Goal: Task Accomplishment & Management: Use online tool/utility

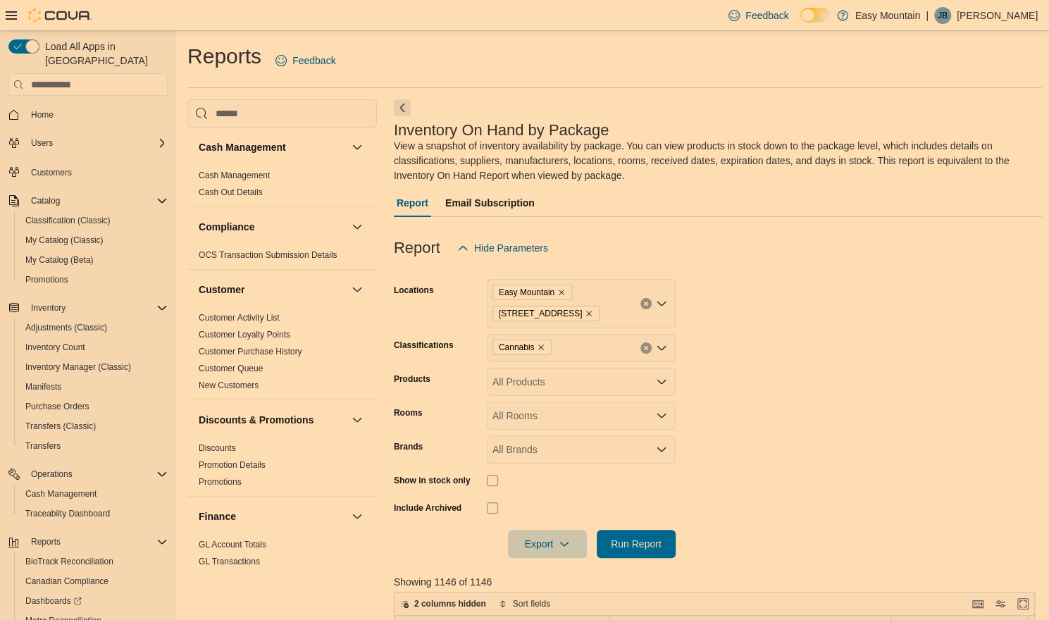
scroll to position [442, 0]
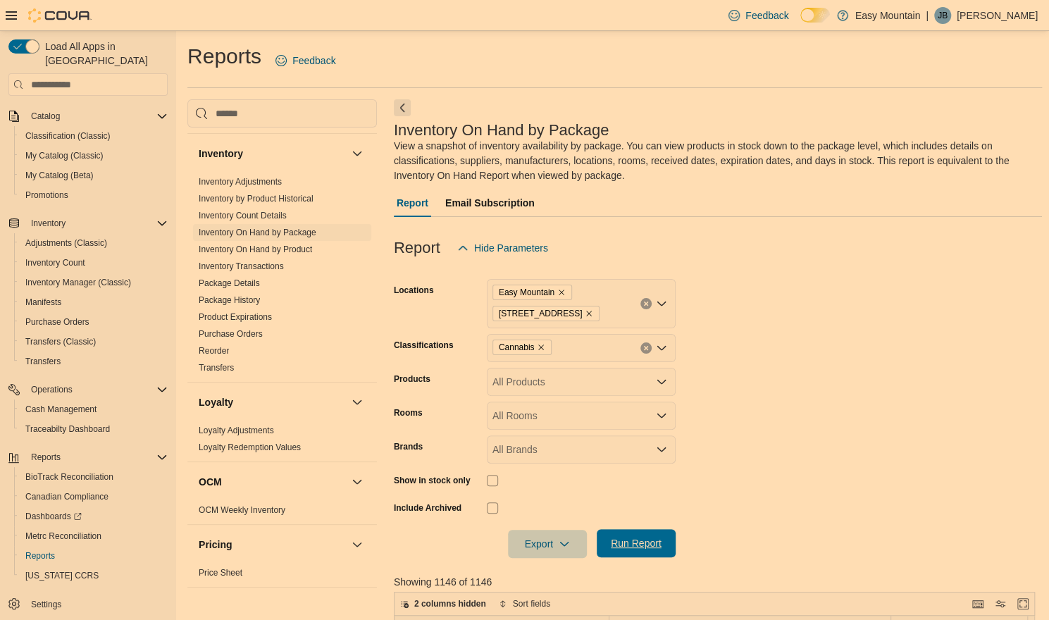
click at [632, 546] on span "Run Report" at bounding box center [636, 543] width 51 height 14
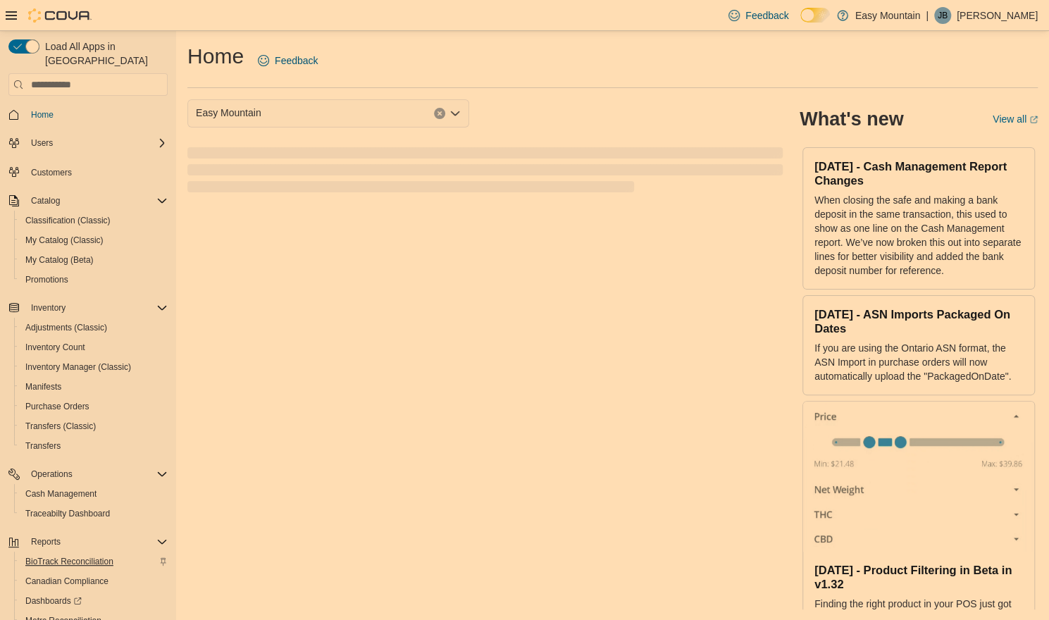
scroll to position [85, 0]
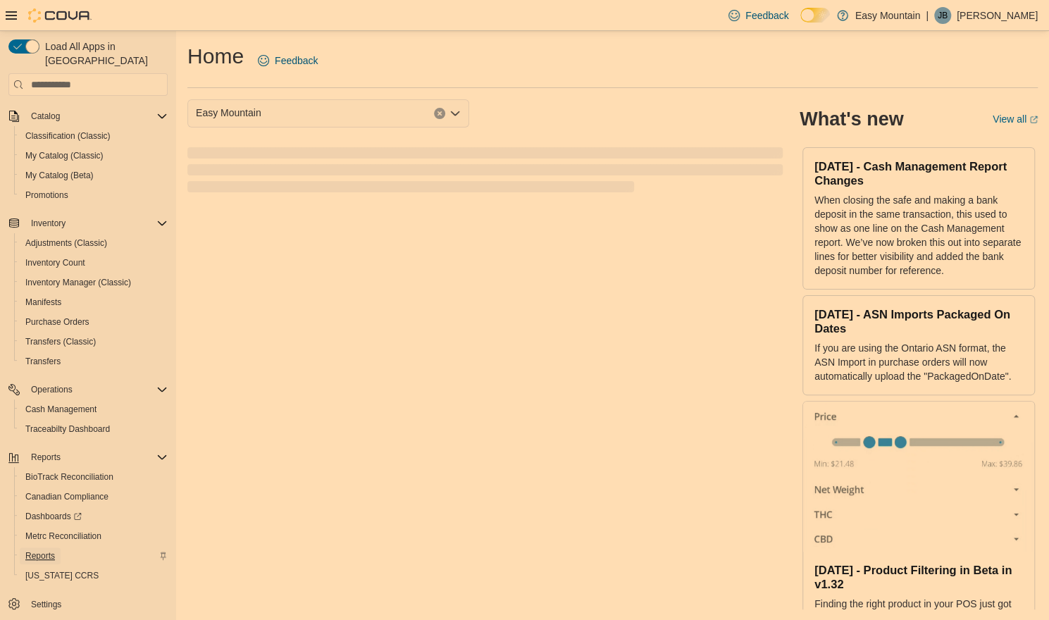
click at [38, 550] on span "Reports" at bounding box center [40, 555] width 30 height 11
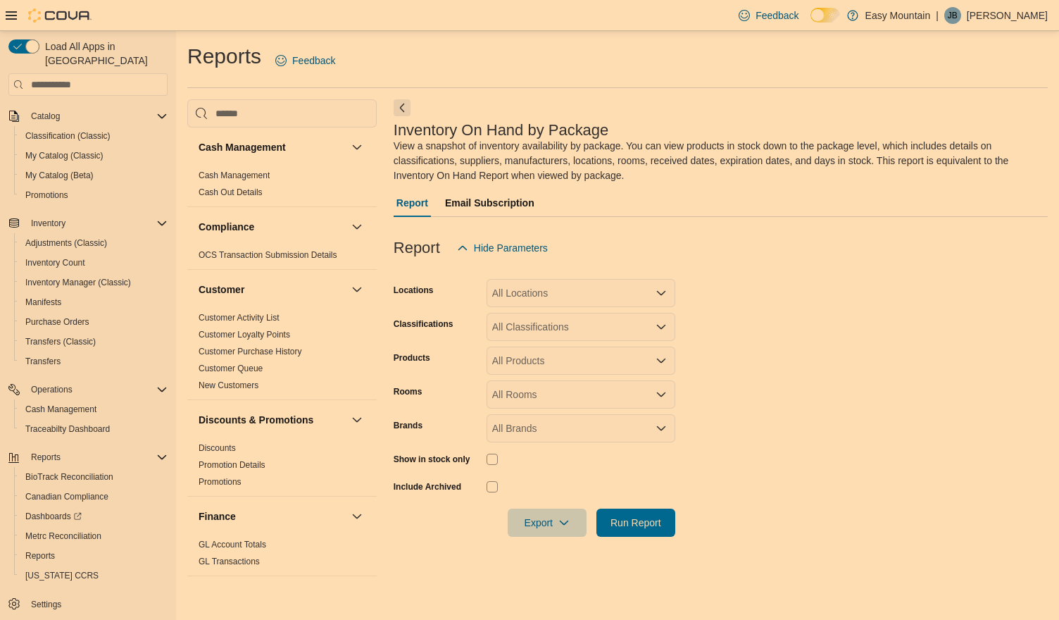
click at [657, 295] on icon "Open list of options" at bounding box center [661, 292] width 11 height 11
click at [559, 323] on span "Easy Mountain" at bounding box center [542, 317] width 65 height 14
click at [559, 323] on span "[STREET_ADDRESS]" at bounding box center [565, 317] width 97 height 14
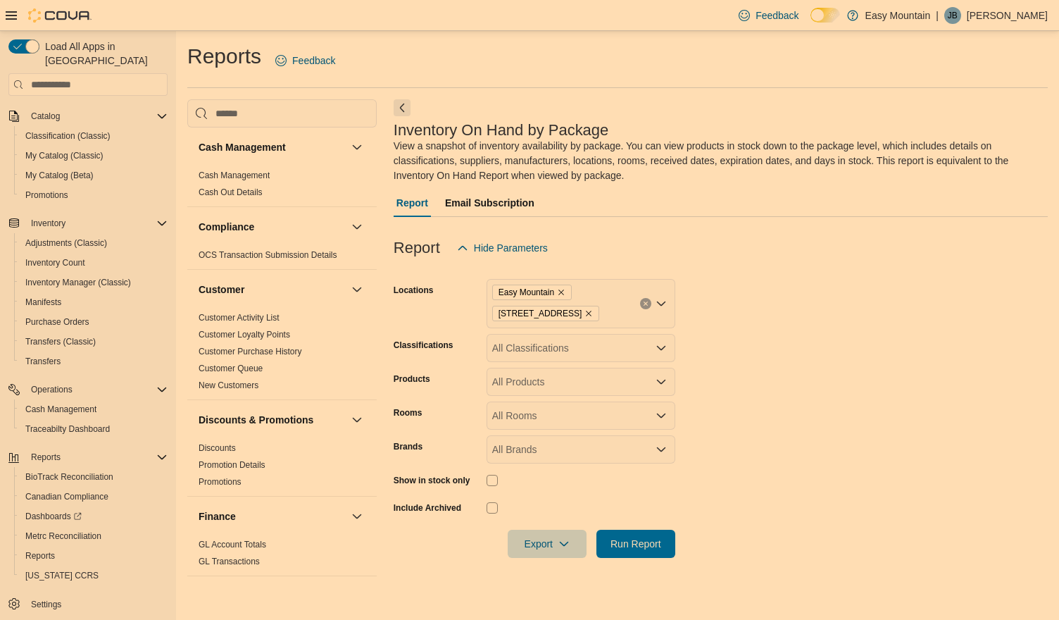
click at [754, 333] on form "Locations Easy Mountain 7827 W Farm Rd 174 Republic Mo 65738 Classifications Al…" at bounding box center [721, 410] width 654 height 296
click at [620, 353] on div "All Classifications" at bounding box center [581, 348] width 189 height 28
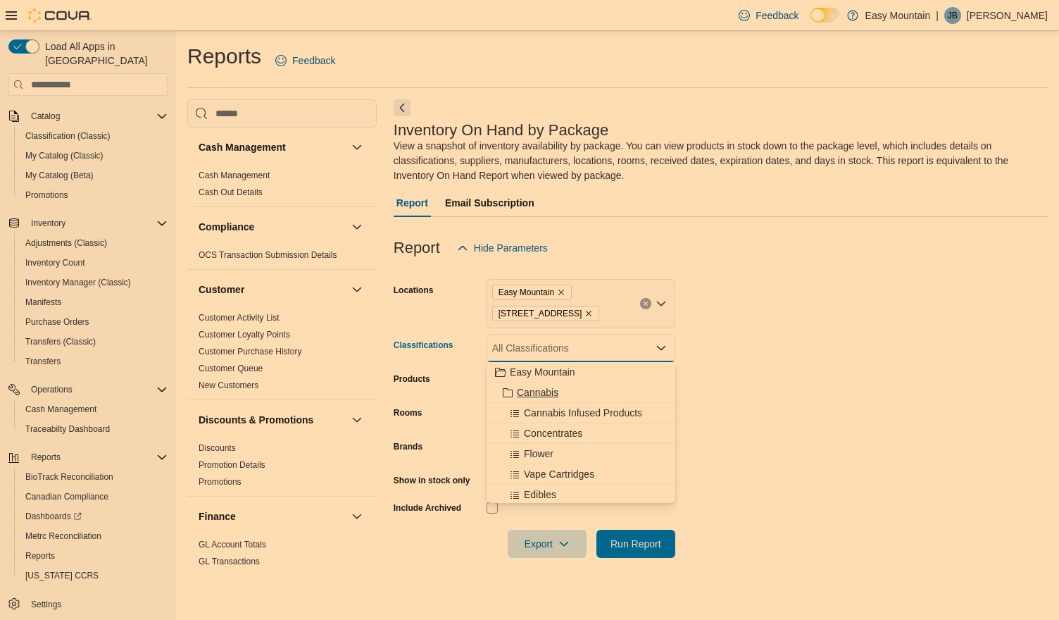
click at [556, 387] on span "Cannabis" at bounding box center [538, 392] width 42 height 14
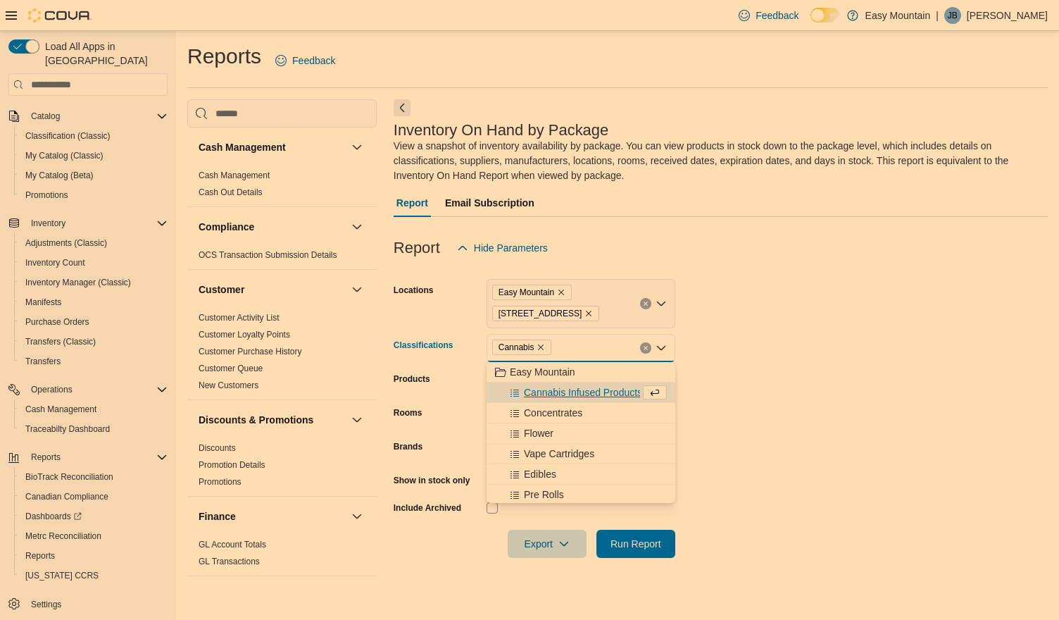
click at [869, 347] on form "Locations Easy Mountain 7827 W Farm Rd 174 Republic Mo 65738 Classifications Ca…" at bounding box center [721, 410] width 654 height 296
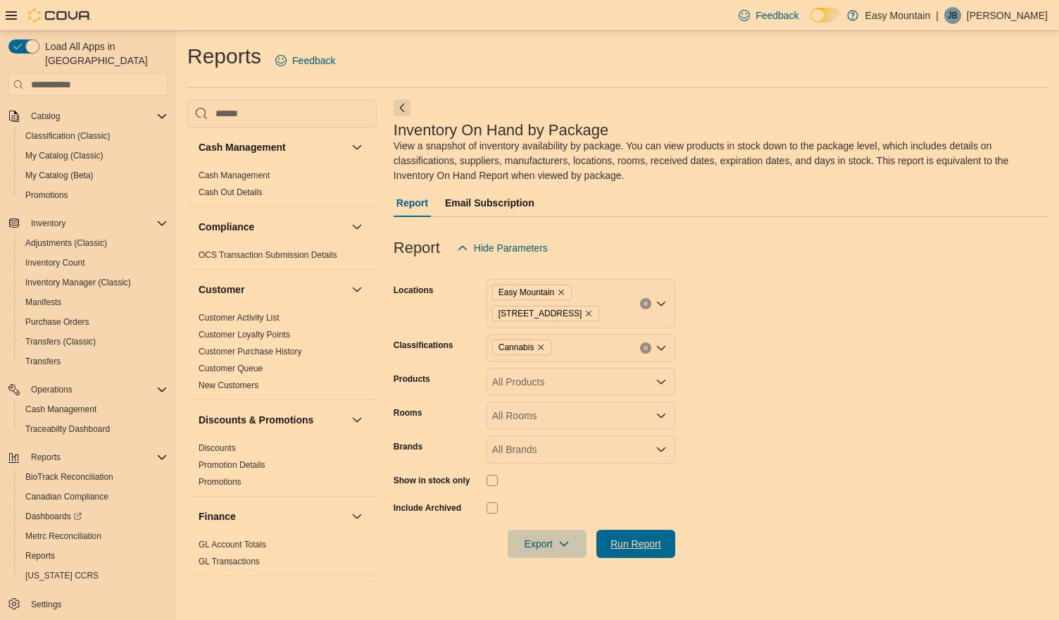
drag, startPoint x: 649, startPoint y: 541, endPoint x: 695, endPoint y: 522, distance: 49.6
click at [649, 542] on span "Run Report" at bounding box center [636, 544] width 51 height 14
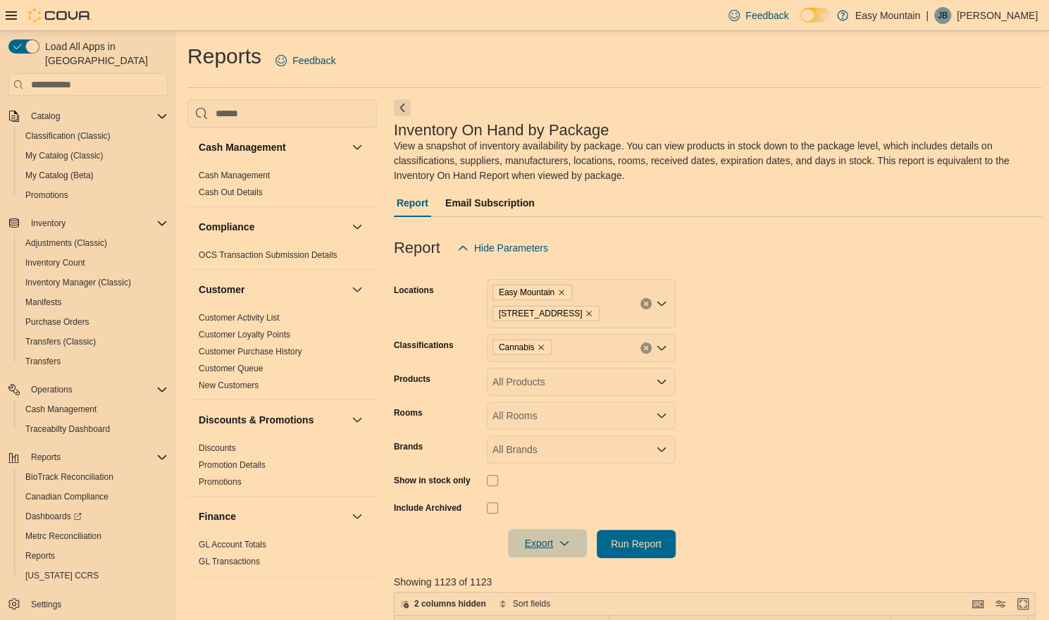
click at [517, 553] on span "Export" at bounding box center [547, 543] width 62 height 28
click at [520, 454] on span "Export to Excel" at bounding box center [549, 459] width 63 height 11
click at [675, 75] on div "Reports Feedback" at bounding box center [614, 60] width 854 height 37
